Goal: Task Accomplishment & Management: Manage account settings

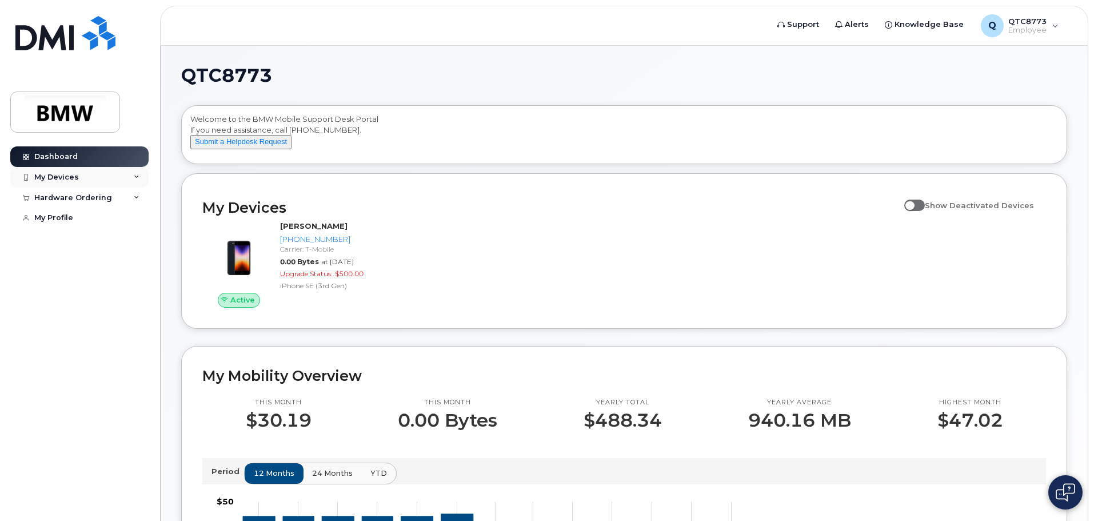
click at [100, 177] on div "My Devices" at bounding box center [79, 177] width 138 height 21
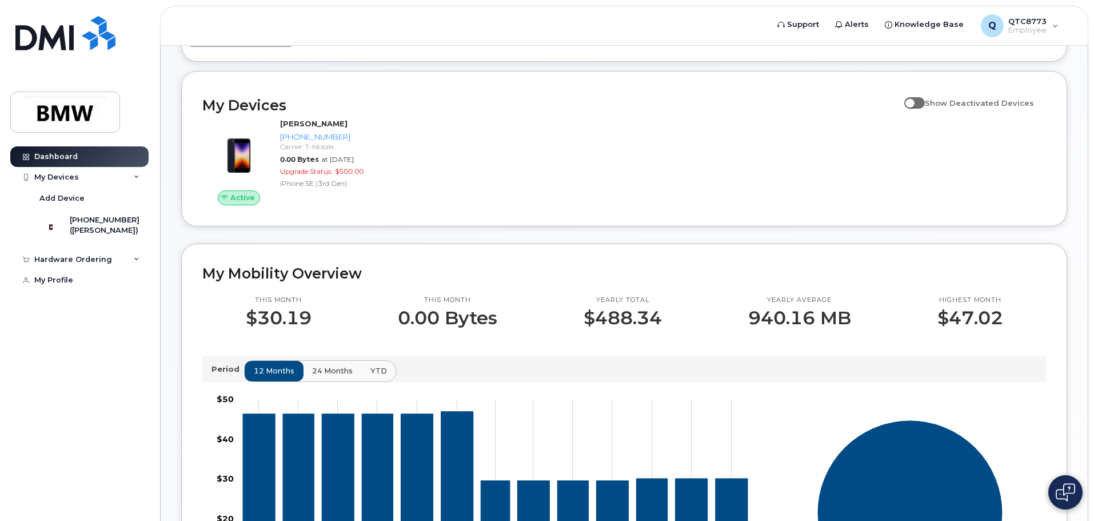
scroll to position [114, 0]
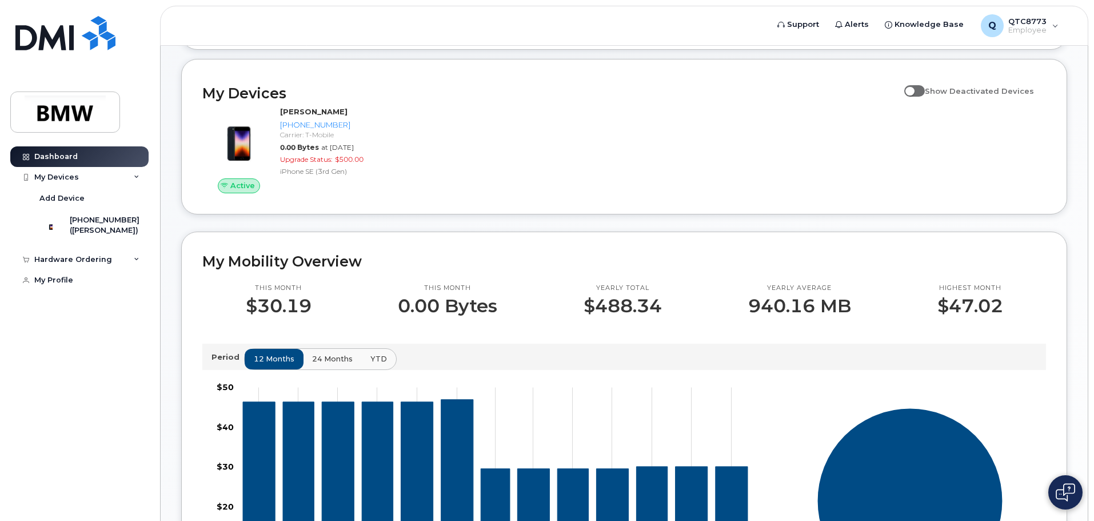
click at [924, 97] on span at bounding box center [914, 90] width 21 height 11
click at [913, 89] on input "Show Deactivated Devices" at bounding box center [908, 84] width 9 height 9
click at [912, 97] on span at bounding box center [914, 90] width 21 height 11
click at [912, 89] on input "Show Deactivated Devices" at bounding box center [908, 84] width 9 height 9
checkbox input "false"
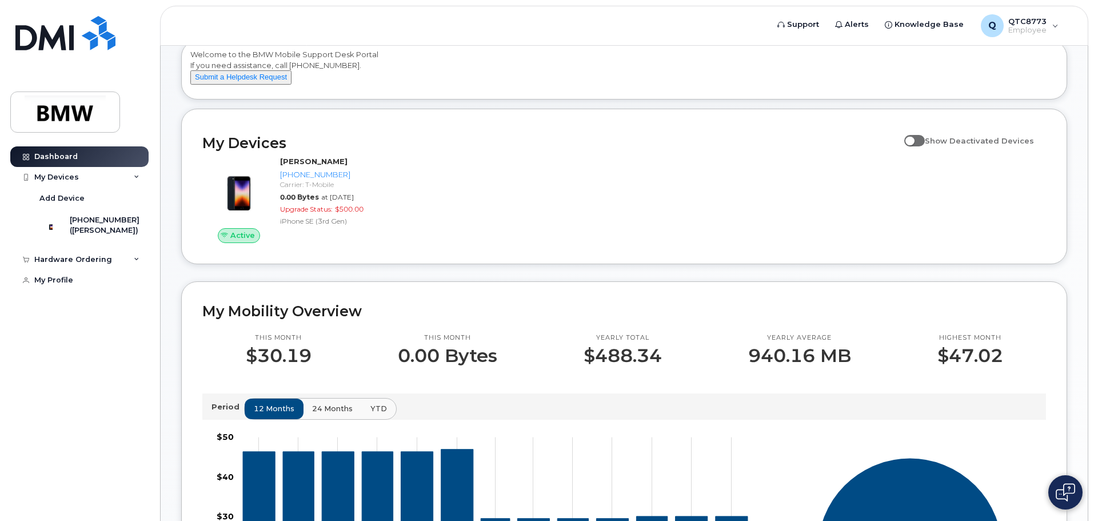
scroll to position [63, 0]
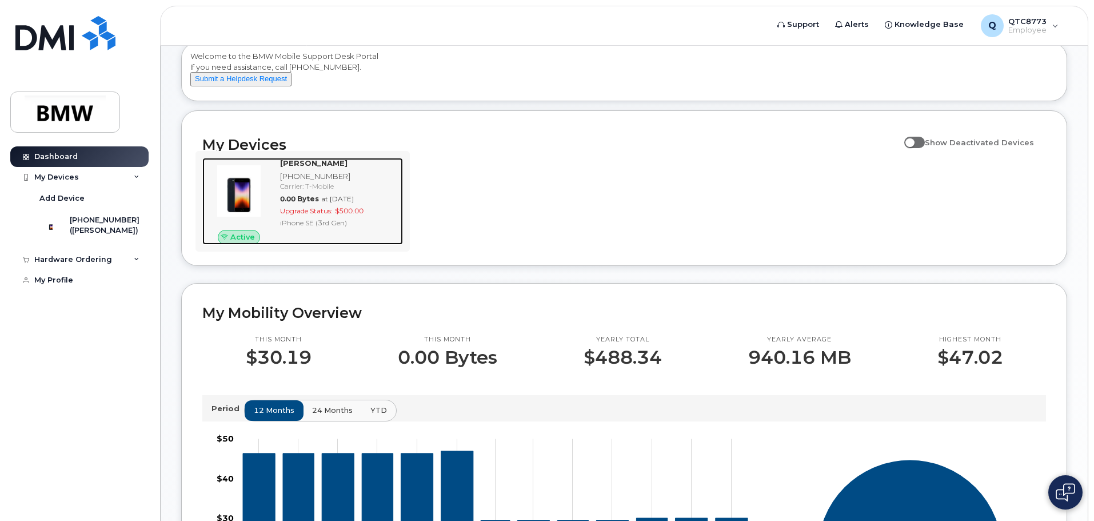
click at [286, 215] on span "Upgrade Status:" at bounding box center [306, 210] width 53 height 9
